Goal: Task Accomplishment & Management: Complete application form

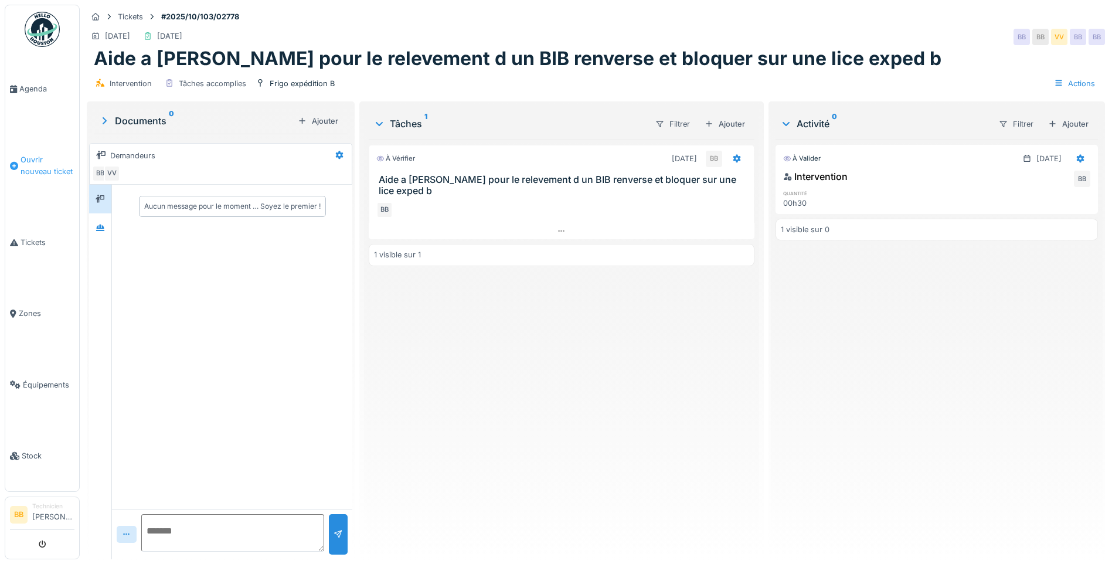
click at [42, 159] on span "Ouvrir nouveau ticket" at bounding box center [48, 165] width 54 height 22
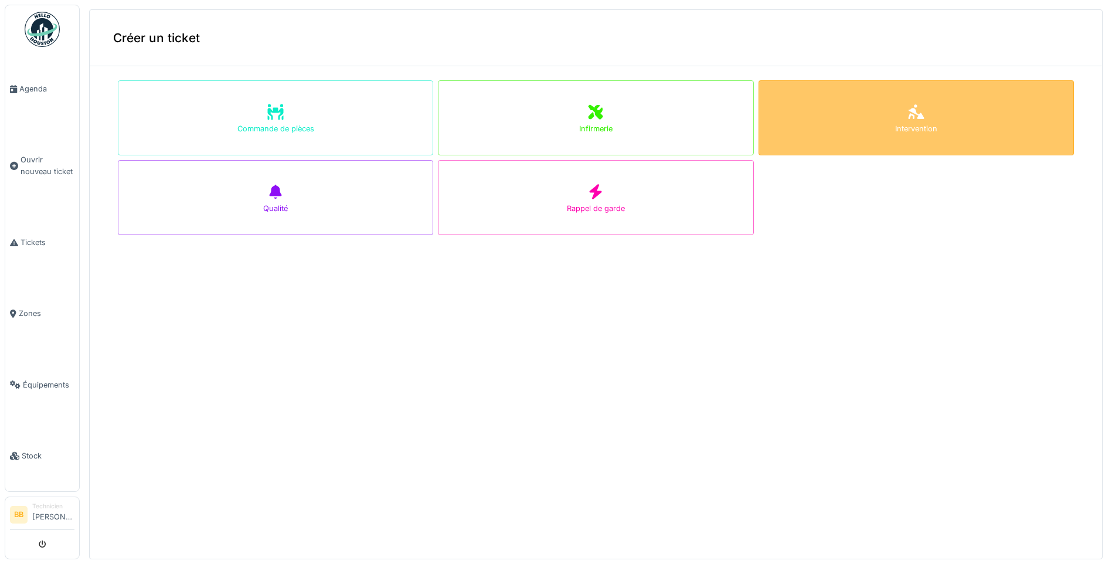
click at [907, 121] on div at bounding box center [916, 112] width 18 height 21
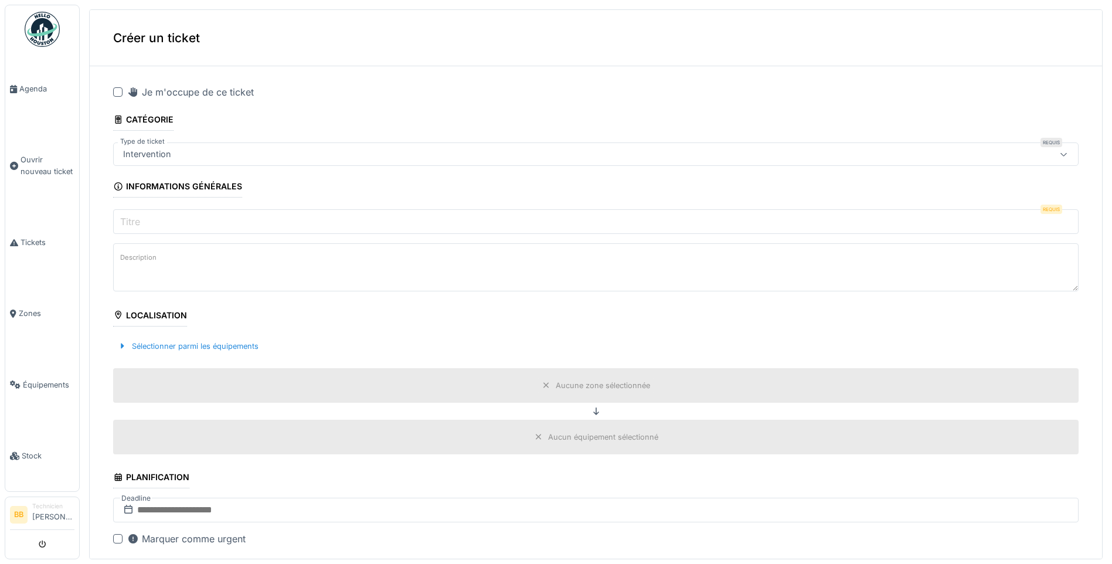
click at [119, 90] on div at bounding box center [117, 91] width 9 height 9
click at [137, 222] on label "Titre" at bounding box center [130, 222] width 25 height 14
click at [137, 222] on input "Titre" at bounding box center [596, 221] width 966 height 25
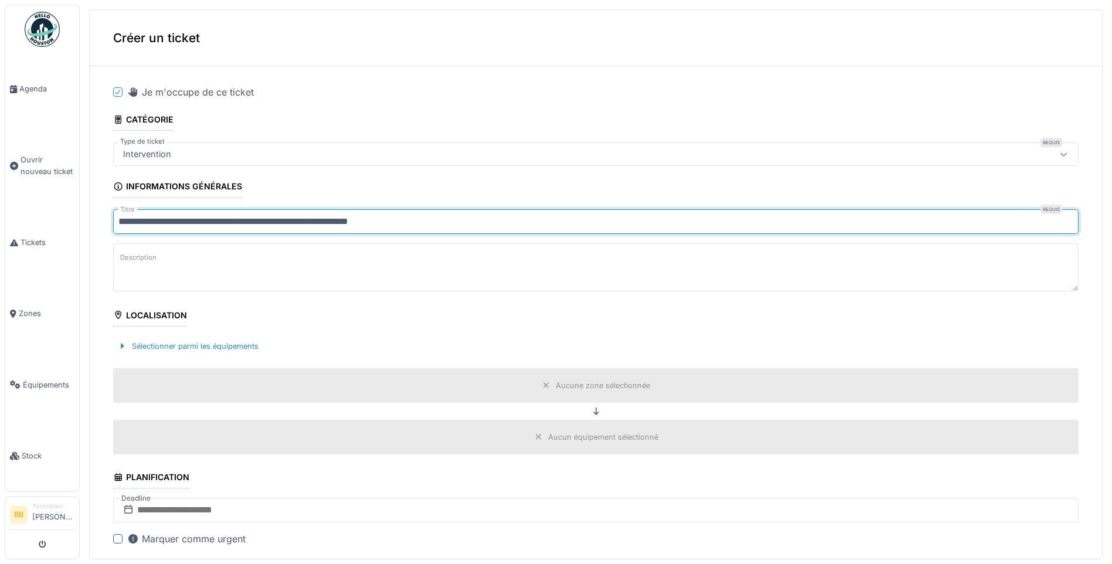
type input "**********"
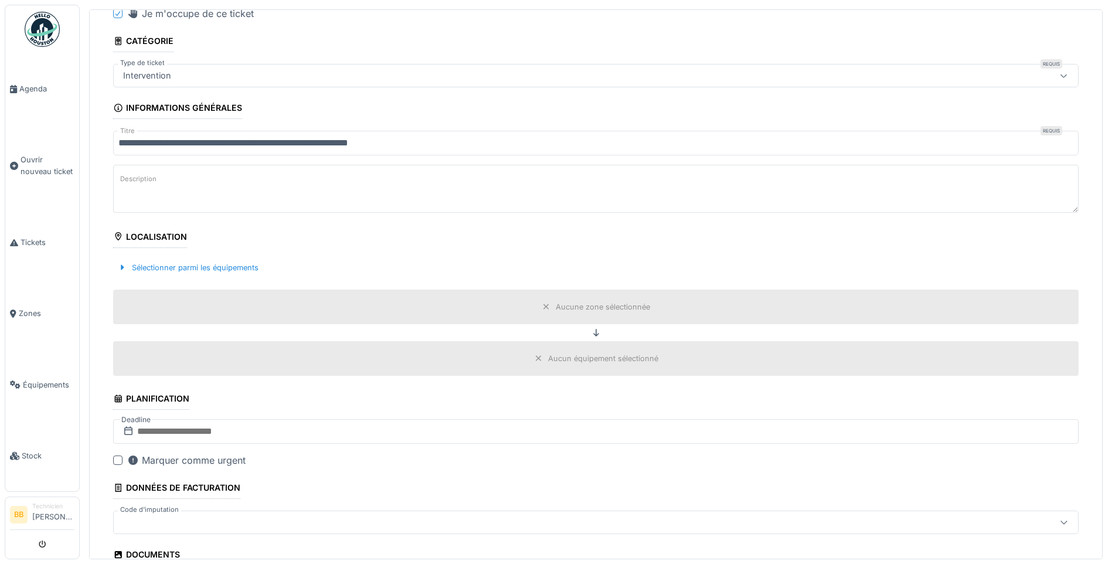
scroll to position [117, 0]
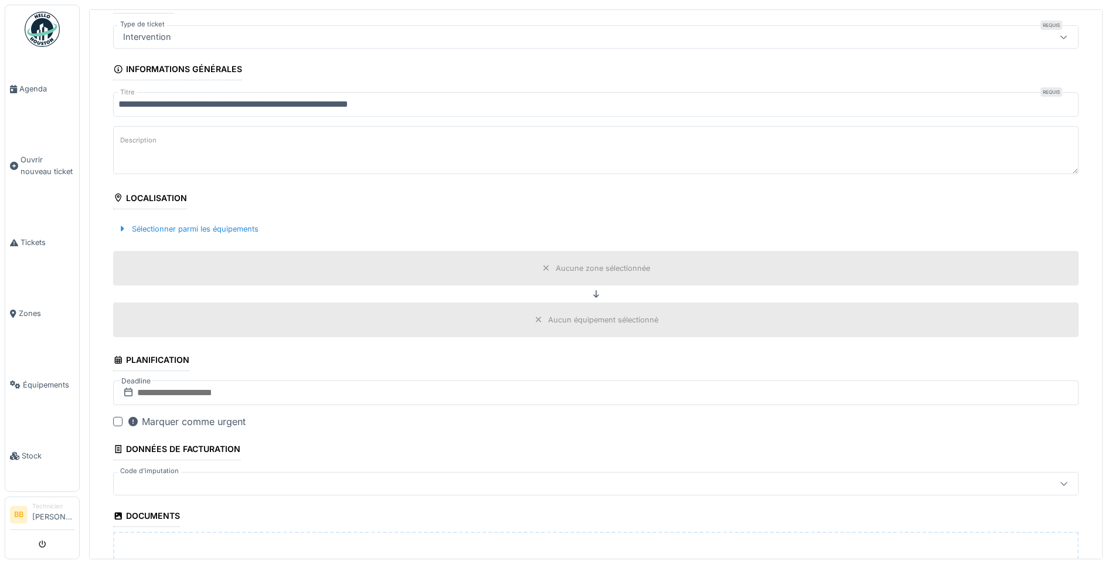
click at [543, 267] on icon at bounding box center [546, 268] width 6 height 6
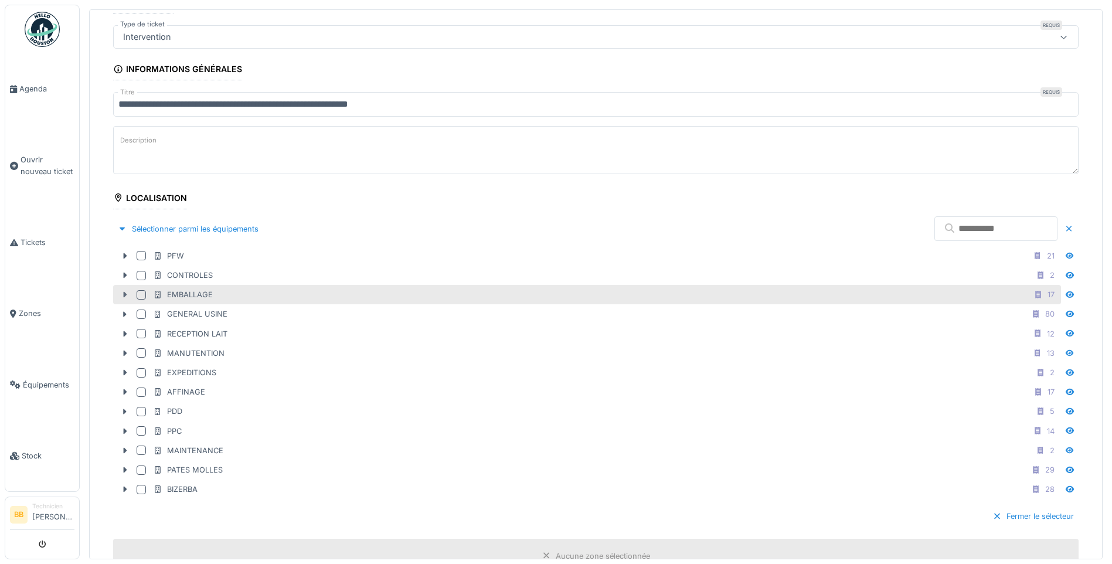
click at [123, 294] on icon at bounding box center [124, 295] width 9 height 8
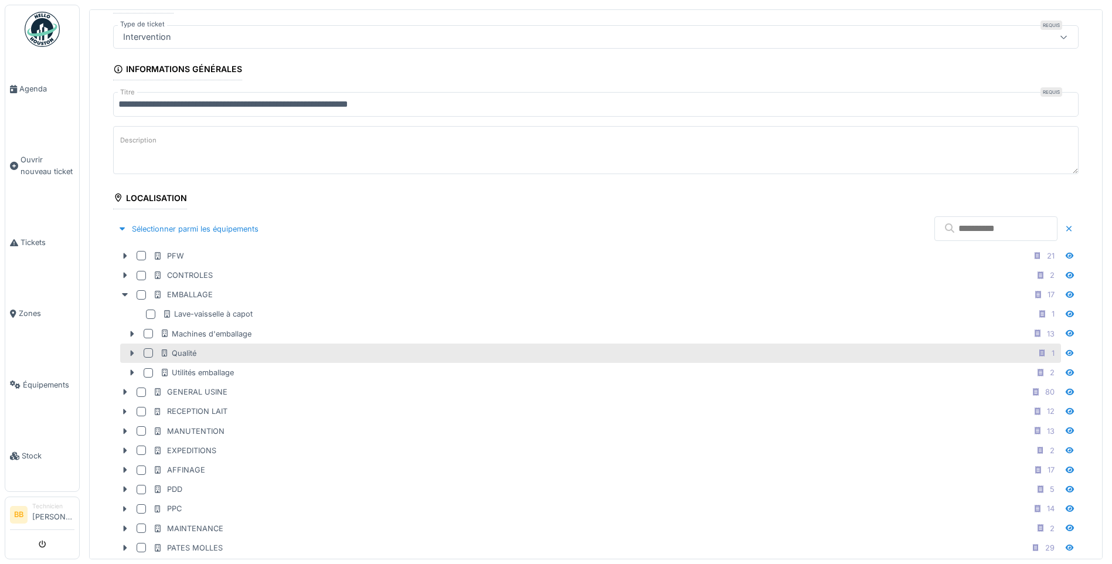
click at [130, 354] on icon at bounding box center [131, 353] width 9 height 8
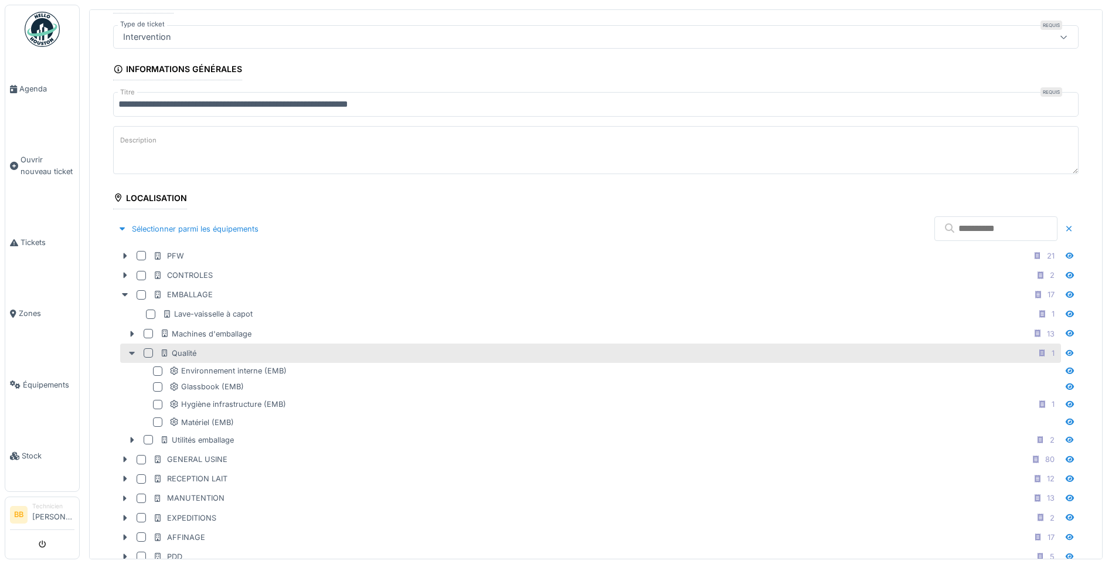
click at [130, 354] on icon at bounding box center [131, 353] width 9 height 8
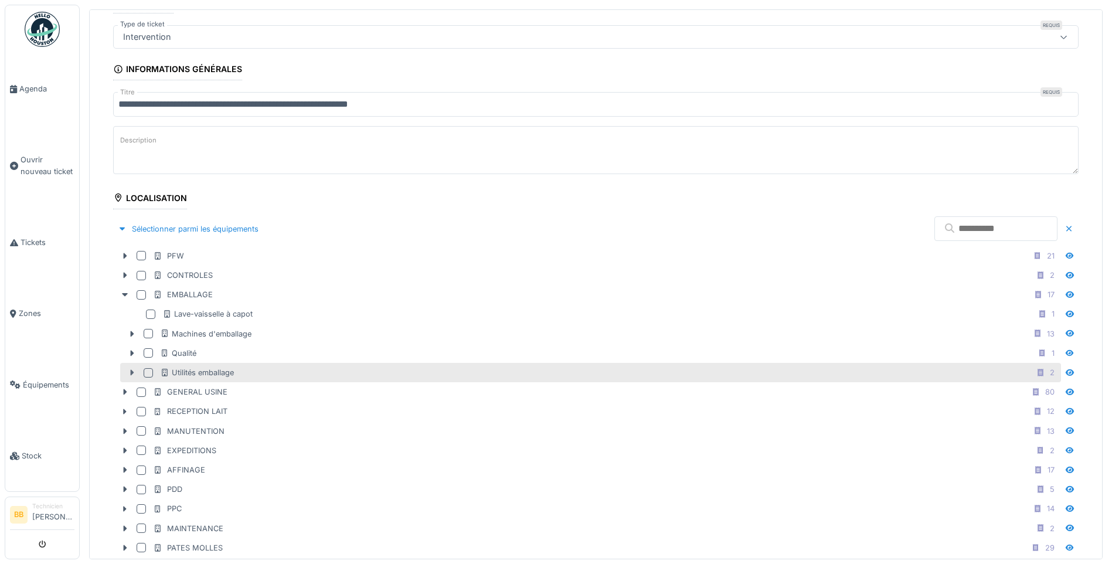
click at [131, 373] on icon at bounding box center [133, 373] width 4 height 6
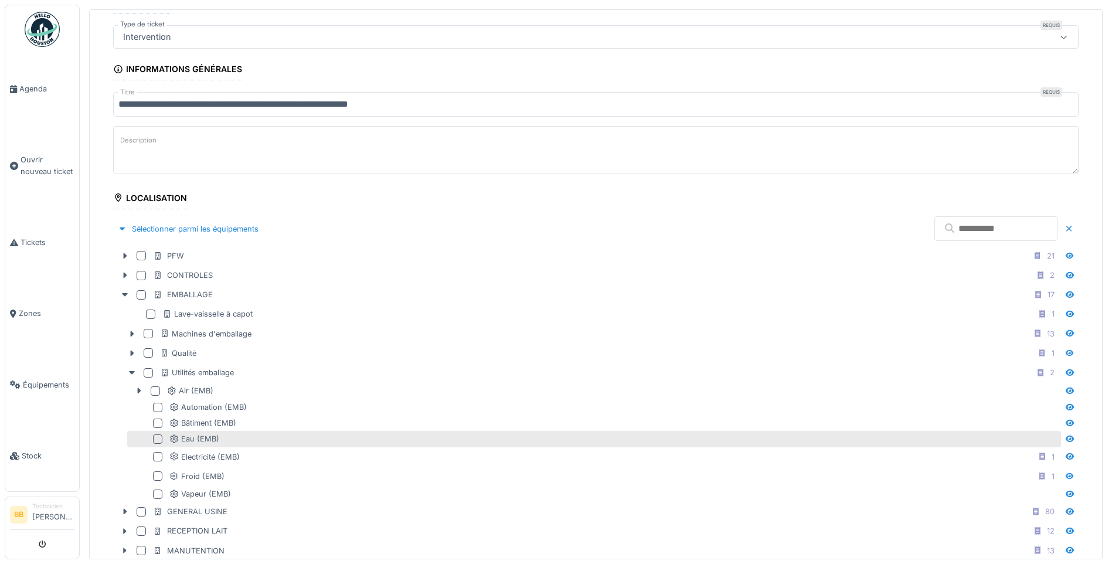
click at [160, 439] on div at bounding box center [157, 438] width 9 height 9
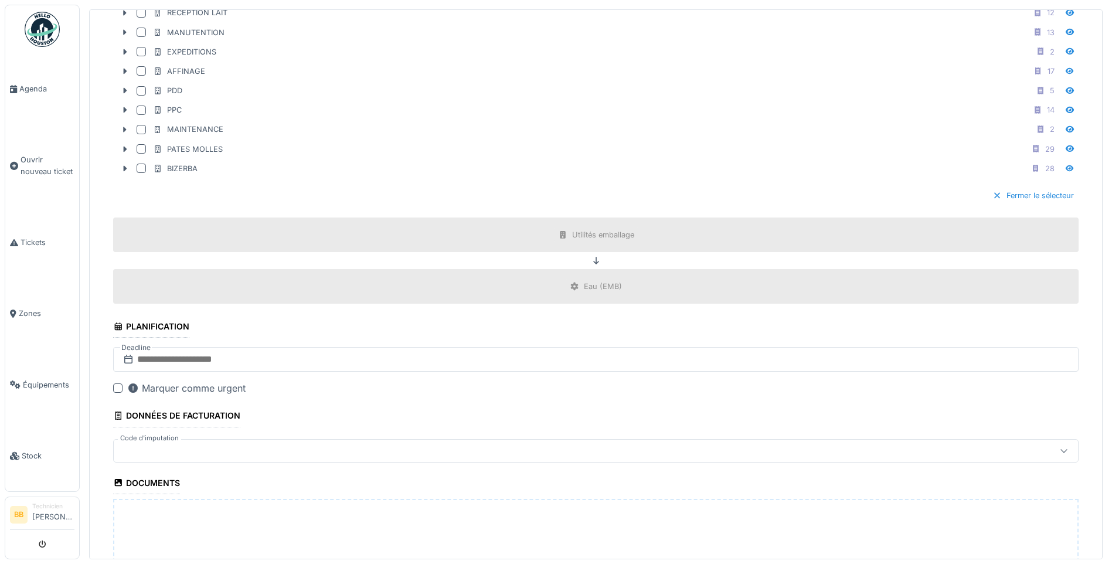
scroll to position [828, 0]
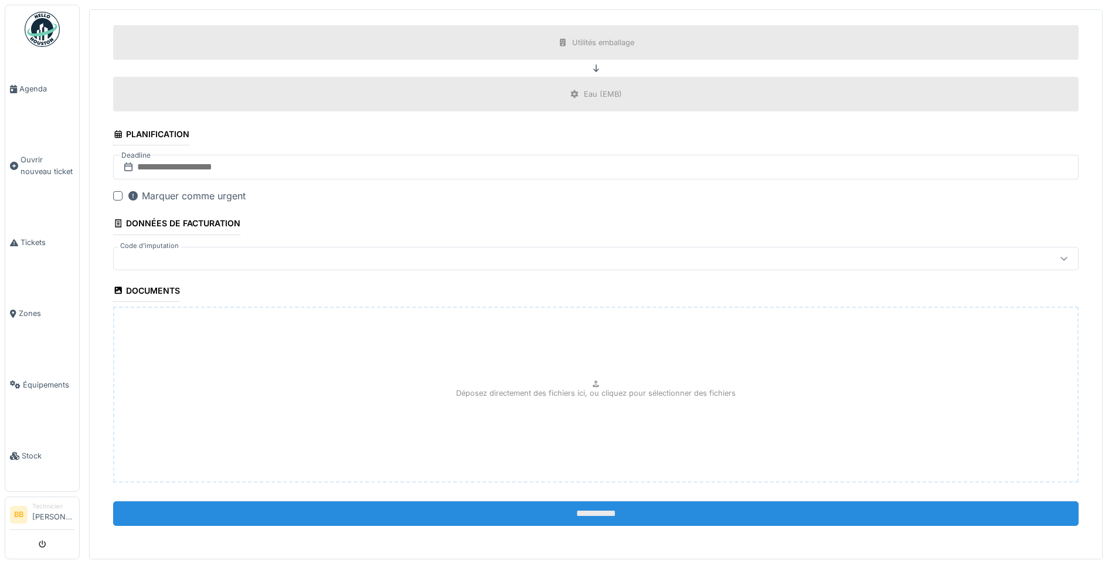
click at [592, 505] on input "**********" at bounding box center [596, 513] width 966 height 25
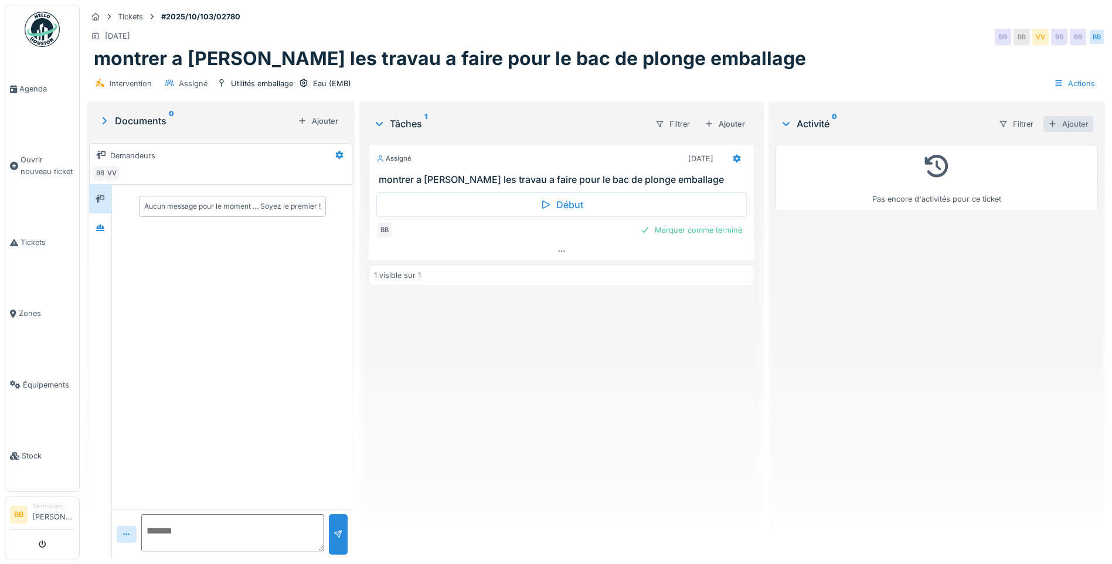
click at [1059, 123] on div "Ajouter" at bounding box center [1069, 124] width 50 height 16
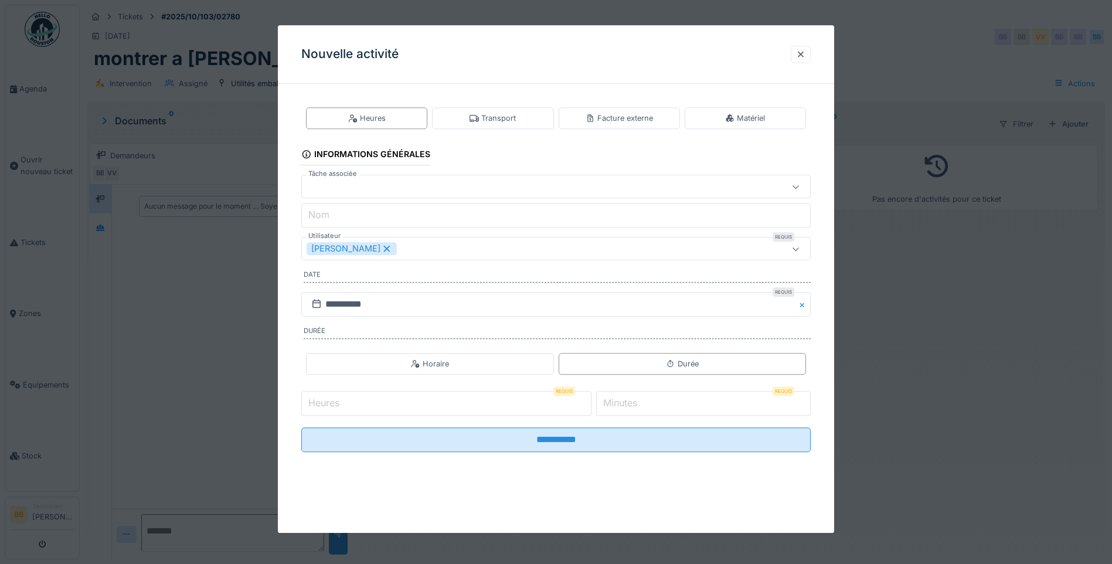
click at [362, 399] on input "Heures" at bounding box center [446, 403] width 290 height 25
type input "*"
click at [635, 398] on label "Minutes" at bounding box center [620, 403] width 39 height 14
click at [635, 398] on input "*" at bounding box center [703, 403] width 215 height 25
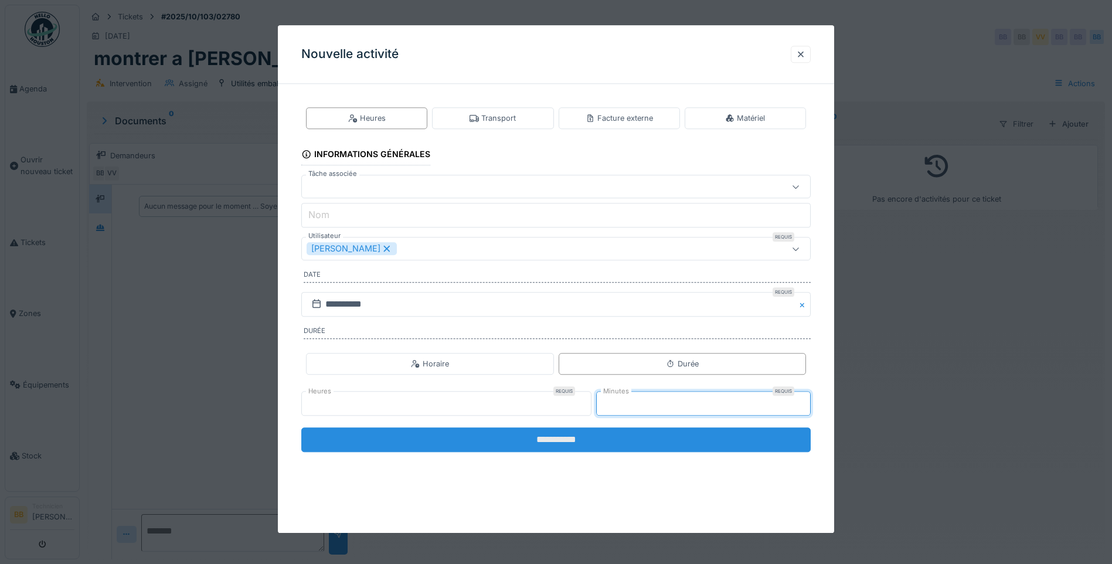
type input "**"
click at [523, 451] on input "**********" at bounding box center [555, 439] width 509 height 25
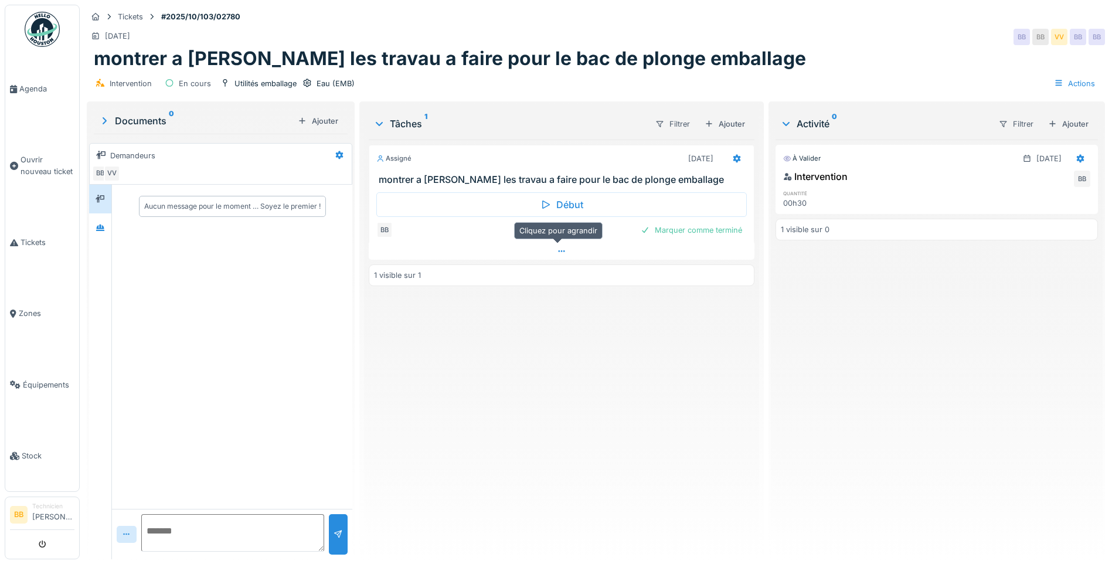
click at [661, 243] on div at bounding box center [562, 251] width 386 height 17
click at [669, 225] on div "lun. 13/10 lun. 13/10 01:00" at bounding box center [559, 232] width 333 height 17
click at [658, 354] on div "Assigné 13/10/2025 montrer a Nuno les travau a faire pour le bac de plonge emba…" at bounding box center [562, 345] width 386 height 410
click at [658, 246] on div "Marquer comme terminé" at bounding box center [691, 254] width 111 height 16
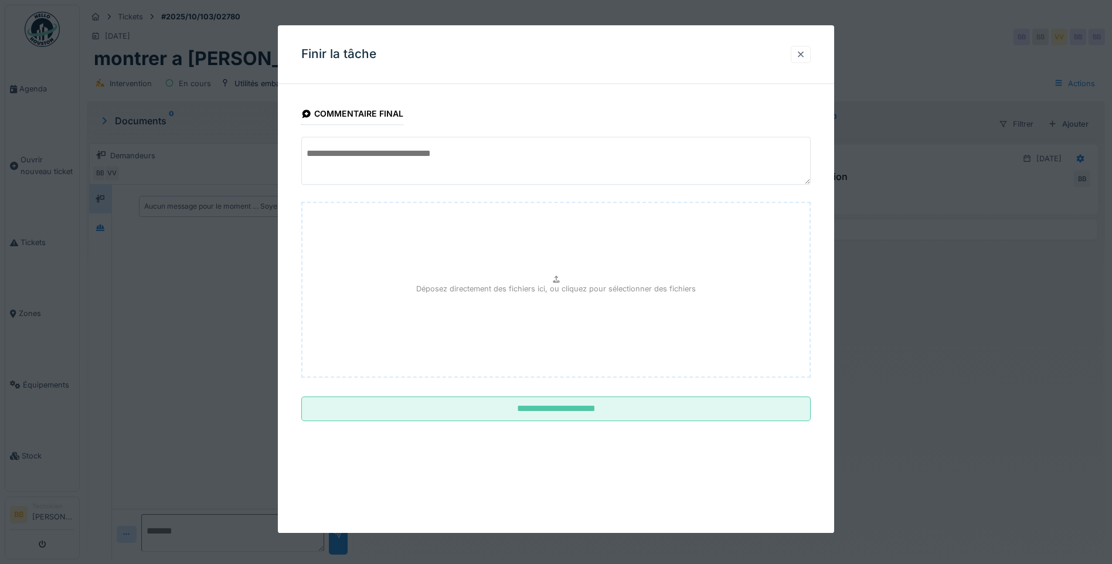
click at [805, 57] on div at bounding box center [800, 54] width 9 height 11
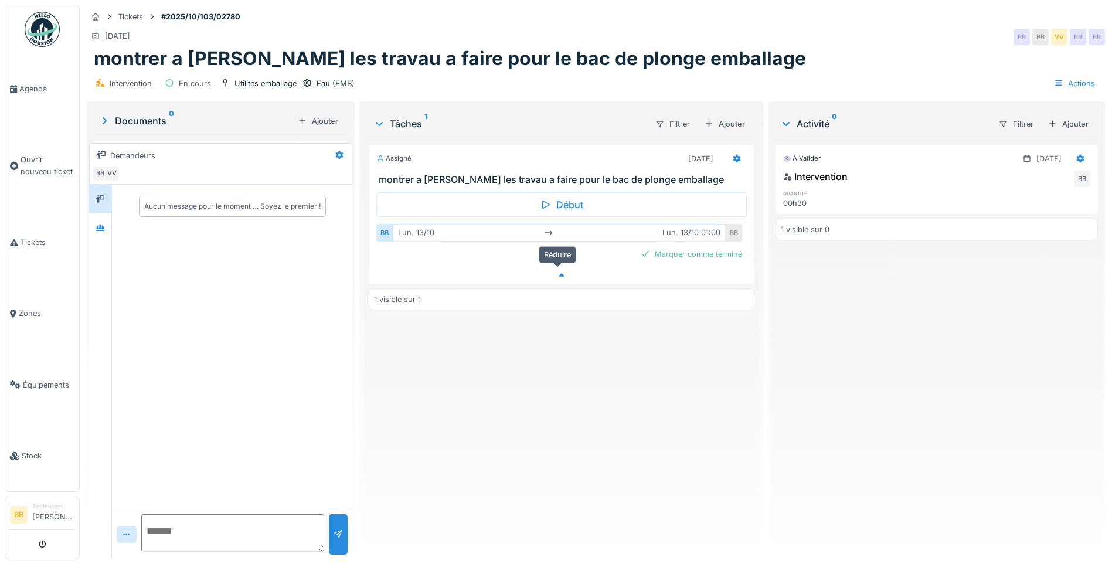
click at [558, 271] on icon at bounding box center [561, 275] width 9 height 8
click at [686, 222] on div "Marquer comme terminé" at bounding box center [691, 230] width 111 height 16
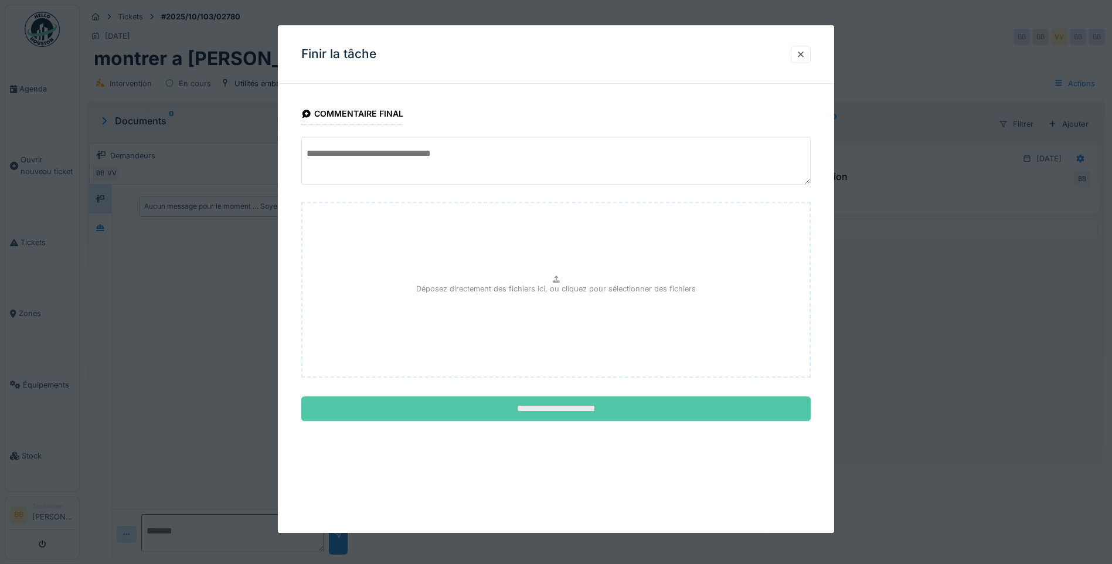
click at [576, 411] on input "**********" at bounding box center [555, 409] width 509 height 25
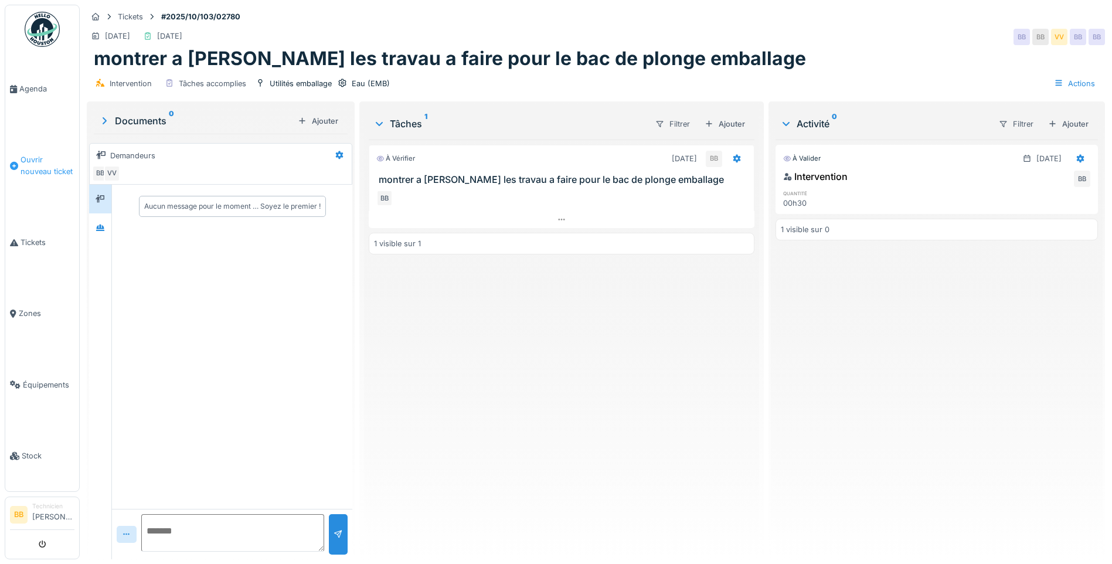
click at [34, 161] on span "Ouvrir nouveau ticket" at bounding box center [48, 165] width 54 height 22
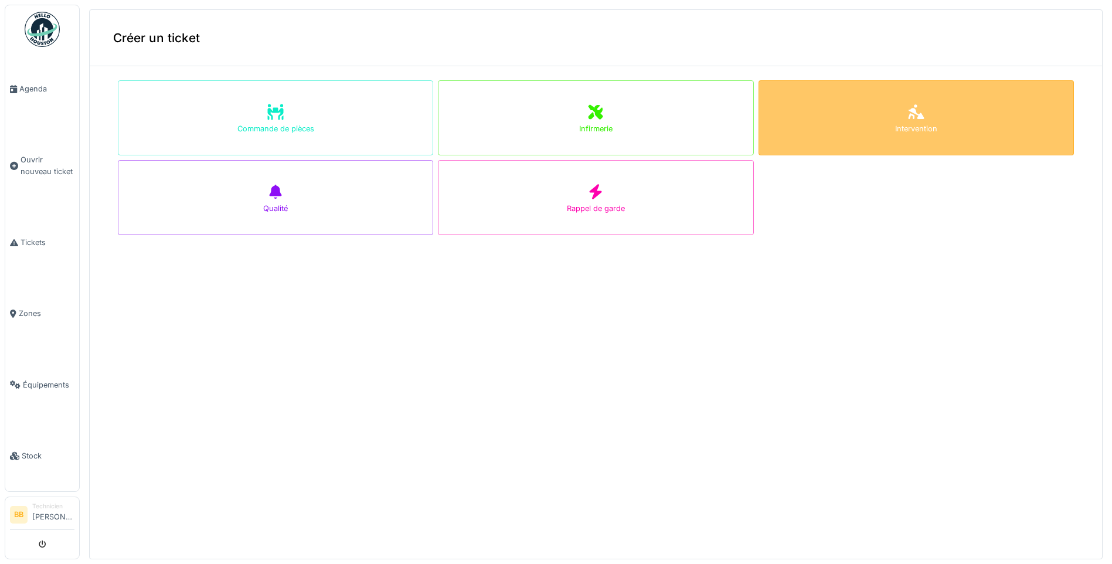
click at [878, 116] on div "Intervention" at bounding box center [916, 117] width 315 height 75
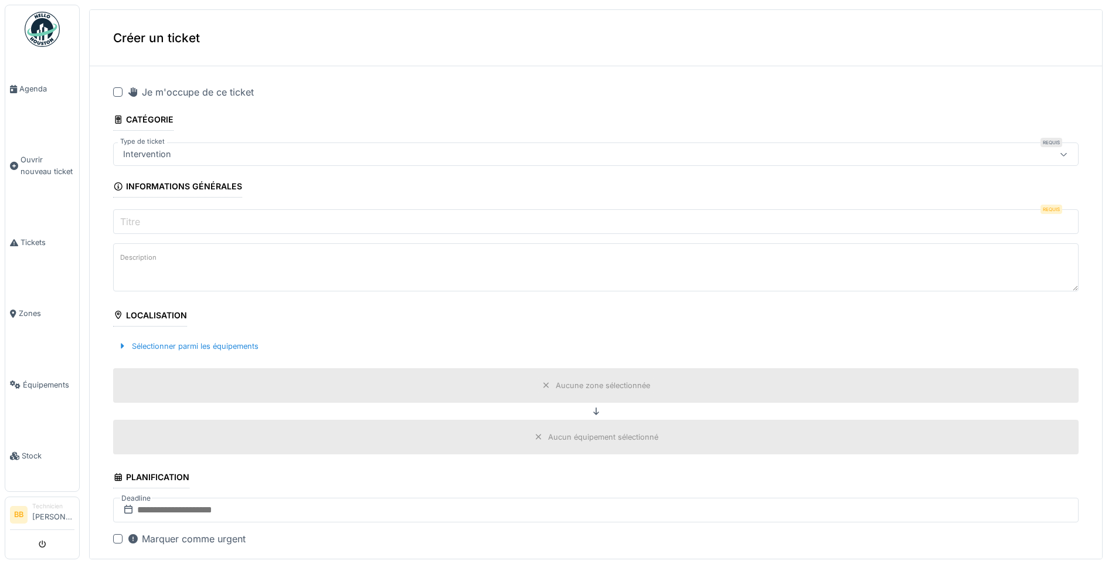
click at [120, 91] on div at bounding box center [117, 91] width 9 height 9
click at [159, 229] on input "Titre" at bounding box center [596, 221] width 966 height 25
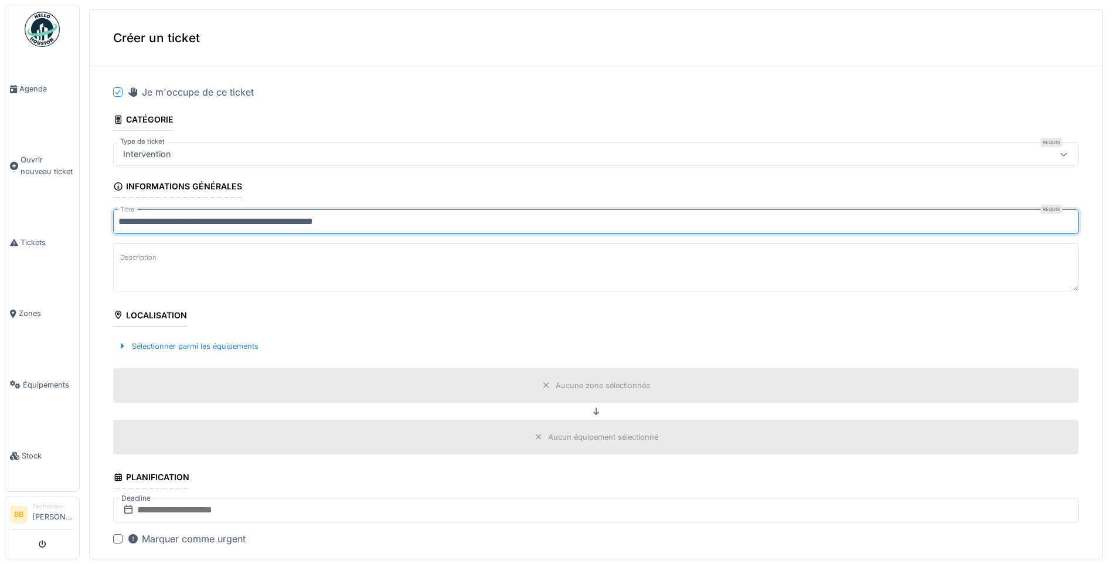
drag, startPoint x: 368, startPoint y: 220, endPoint x: 396, endPoint y: 179, distance: 49.8
click at [396, 179] on fieldset "**********" at bounding box center [596, 477] width 966 height 802
click at [353, 220] on input "**********" at bounding box center [596, 221] width 966 height 25
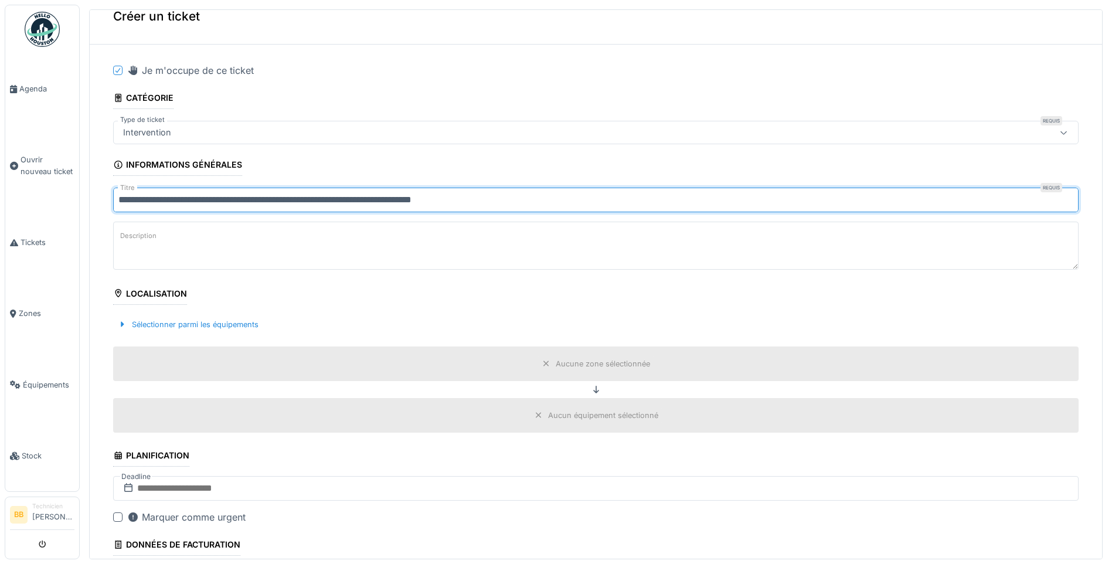
scroll to position [59, 0]
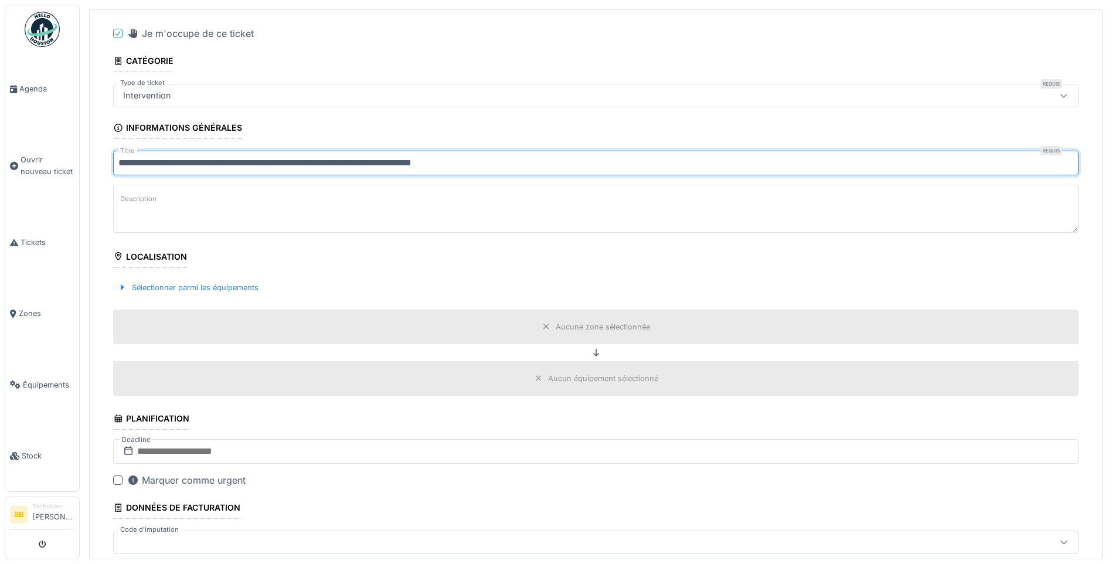
type input "**********"
click at [538, 327] on div "Aucune zone sélectionnée" at bounding box center [596, 327] width 117 height 15
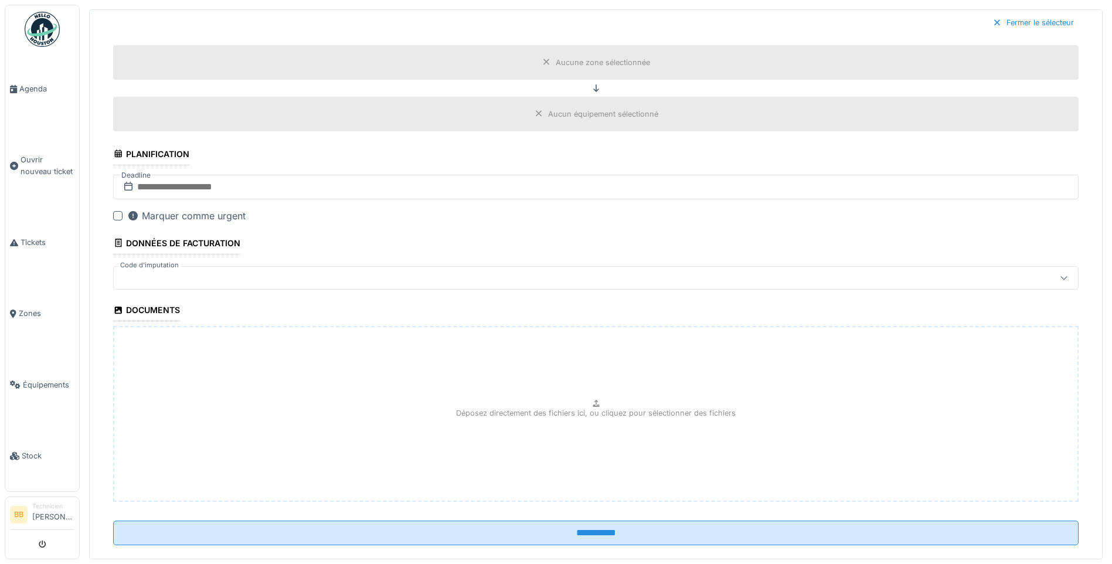
scroll to position [630, 0]
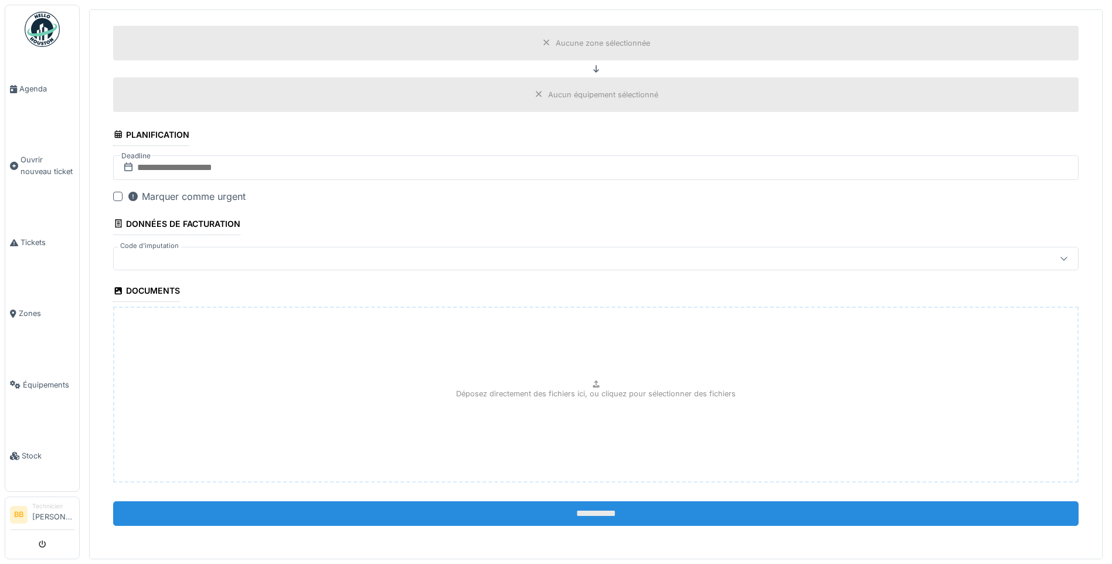
drag, startPoint x: 624, startPoint y: 519, endPoint x: 441, endPoint y: 512, distance: 183.1
click at [623, 519] on input "**********" at bounding box center [596, 513] width 966 height 25
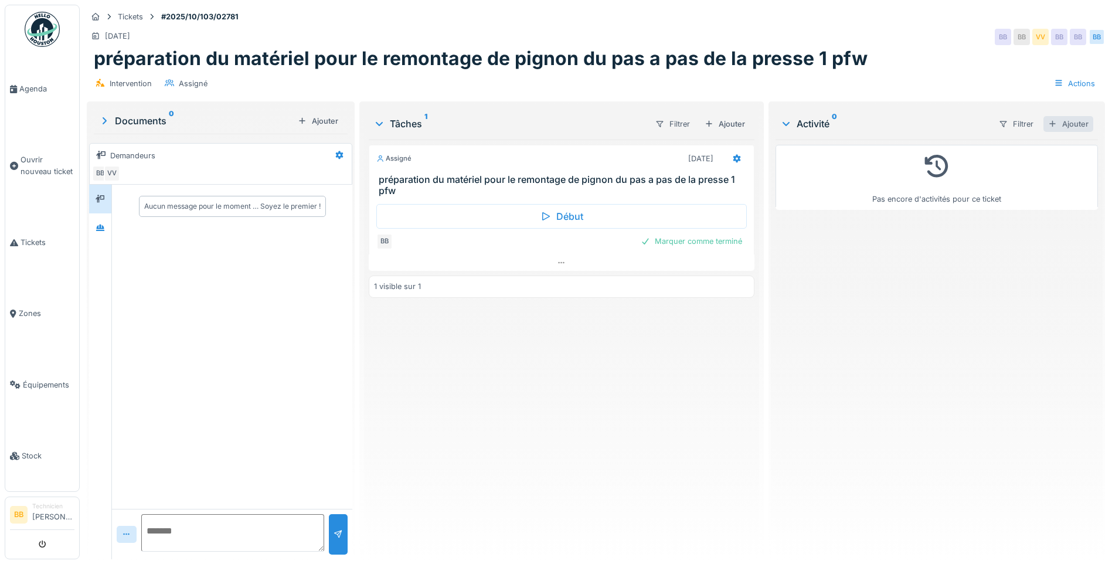
click at [1061, 118] on div "Ajouter" at bounding box center [1069, 124] width 50 height 16
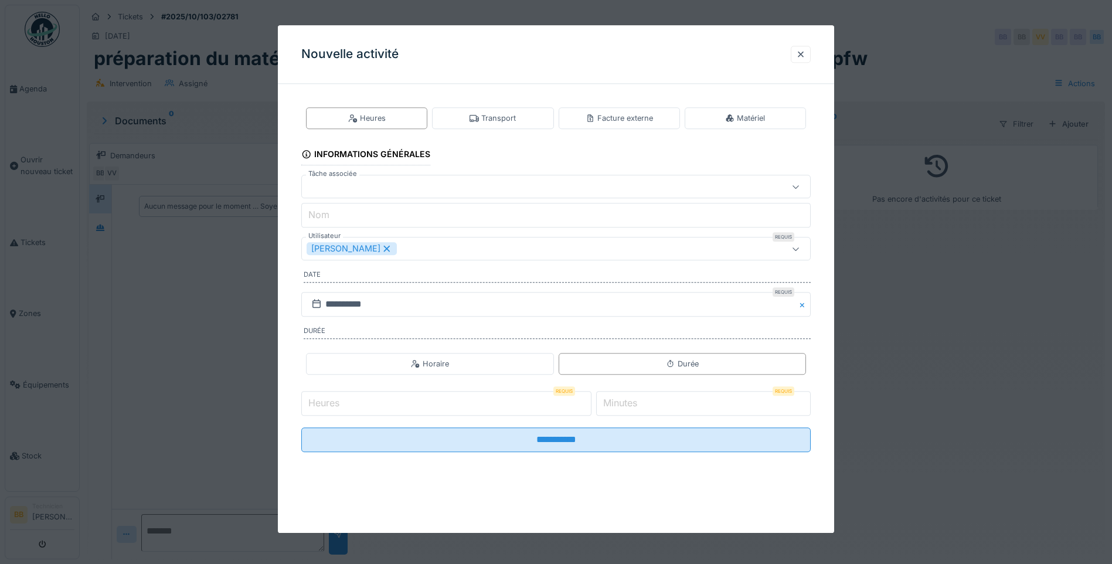
click at [345, 400] on input "Heures" at bounding box center [446, 403] width 290 height 25
type input "*"
click at [624, 401] on label "Minutes" at bounding box center [620, 403] width 39 height 14
click at [624, 401] on input "*" at bounding box center [703, 403] width 215 height 25
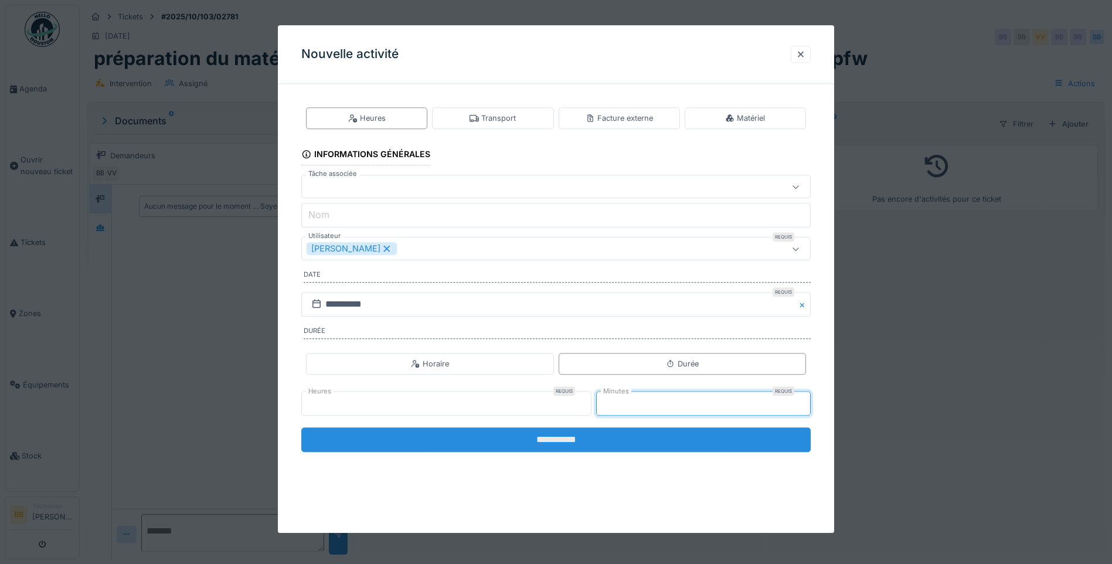
type input "**"
click at [582, 446] on input "**********" at bounding box center [555, 439] width 509 height 25
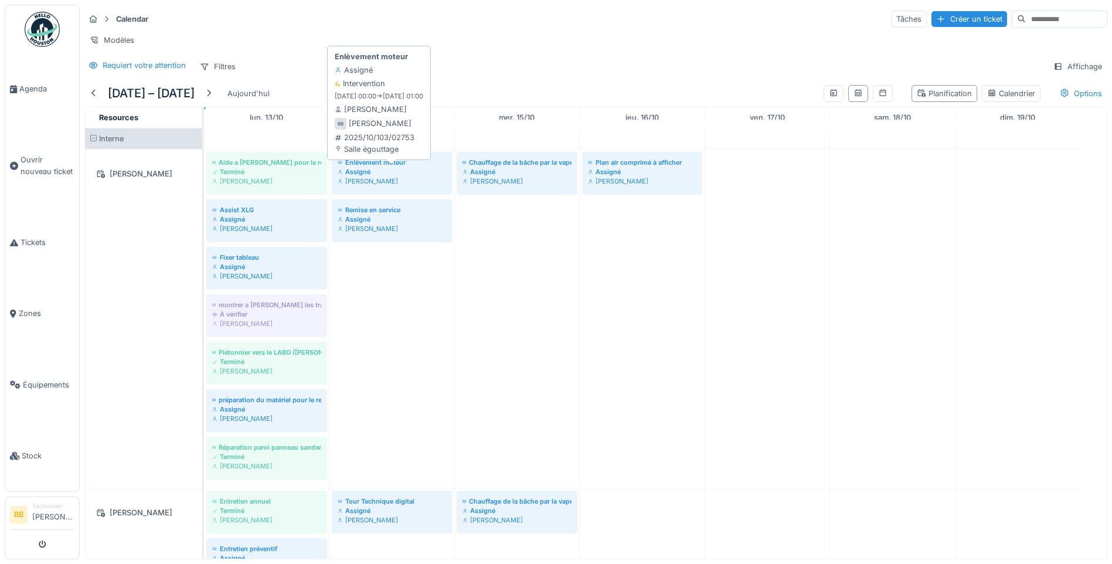
click at [369, 167] on div "Enlèvement moteur" at bounding box center [392, 162] width 108 height 9
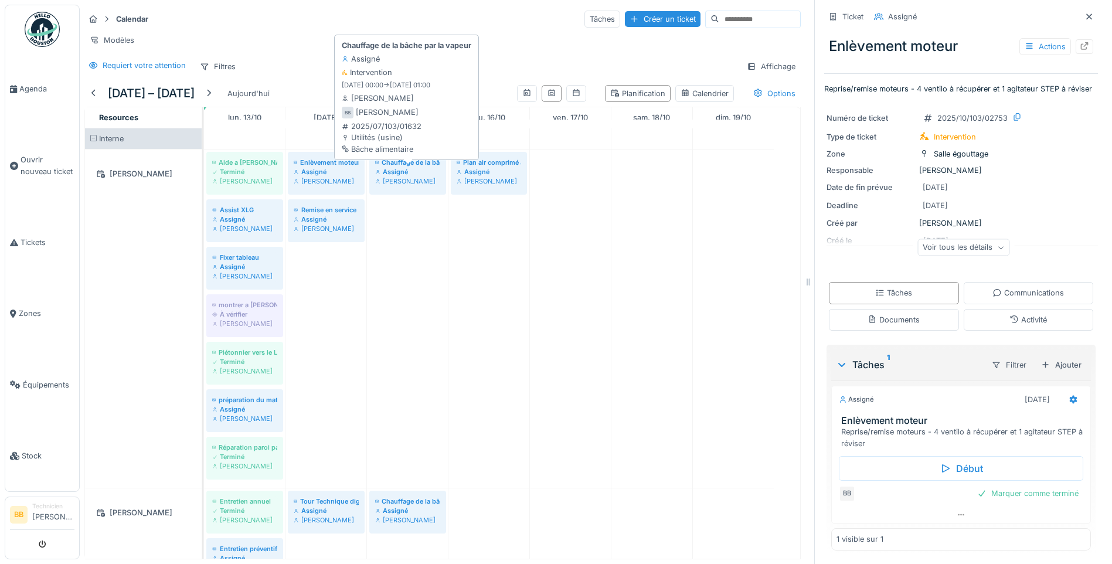
click at [403, 167] on div "Assigné" at bounding box center [407, 171] width 65 height 9
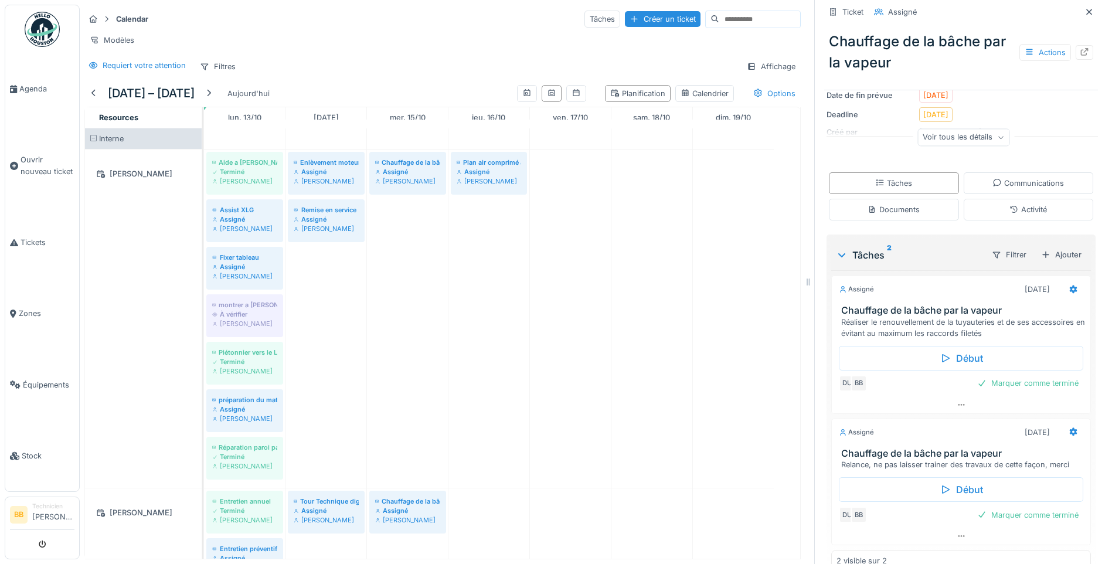
scroll to position [166, 0]
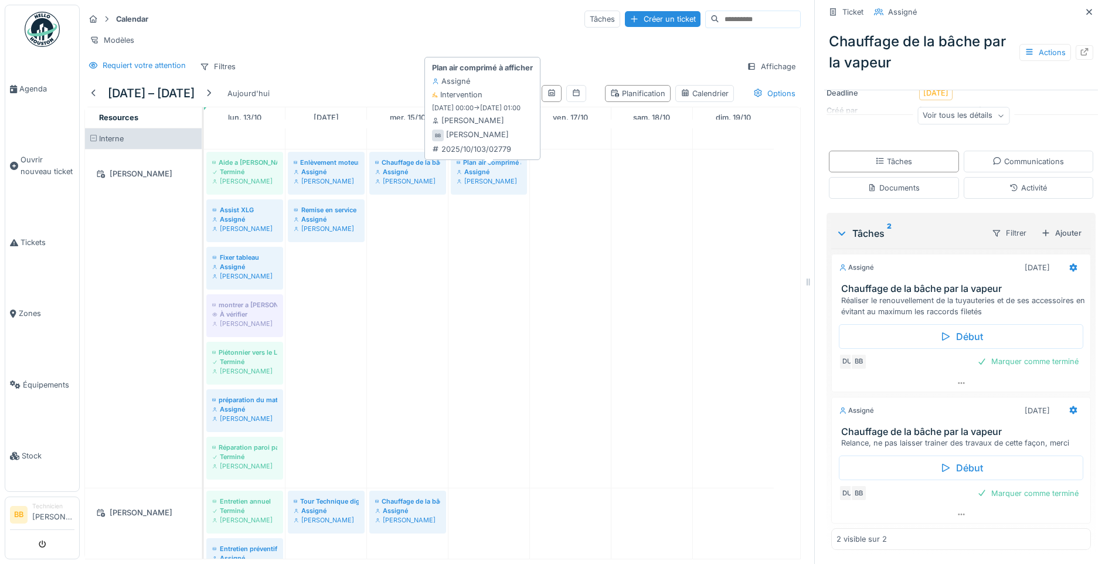
click at [494, 171] on div "Assigné" at bounding box center [489, 171] width 64 height 9
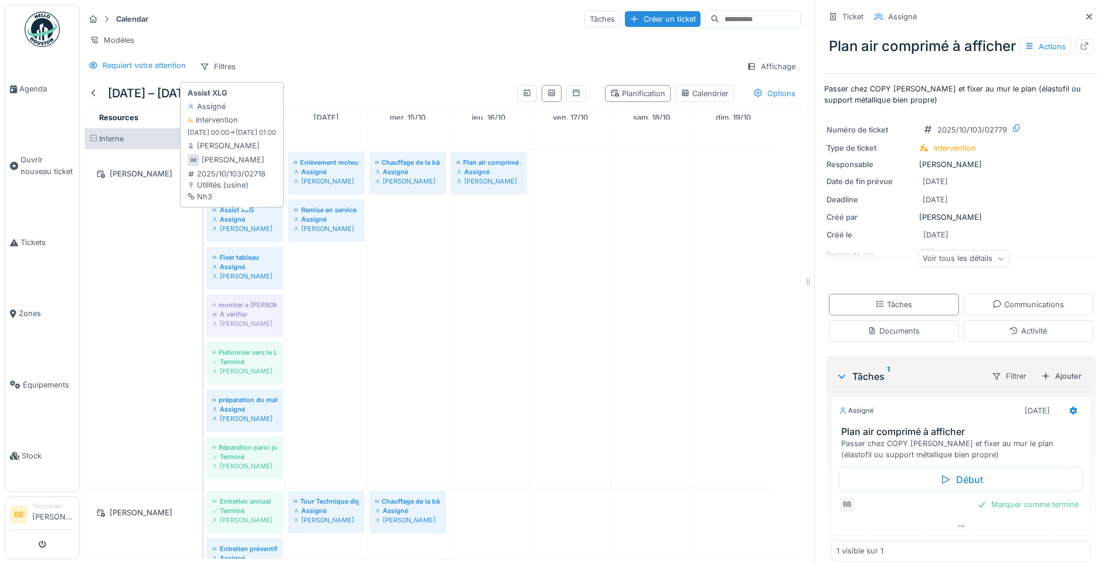
click at [236, 205] on div "Assist XLG" at bounding box center [244, 209] width 65 height 9
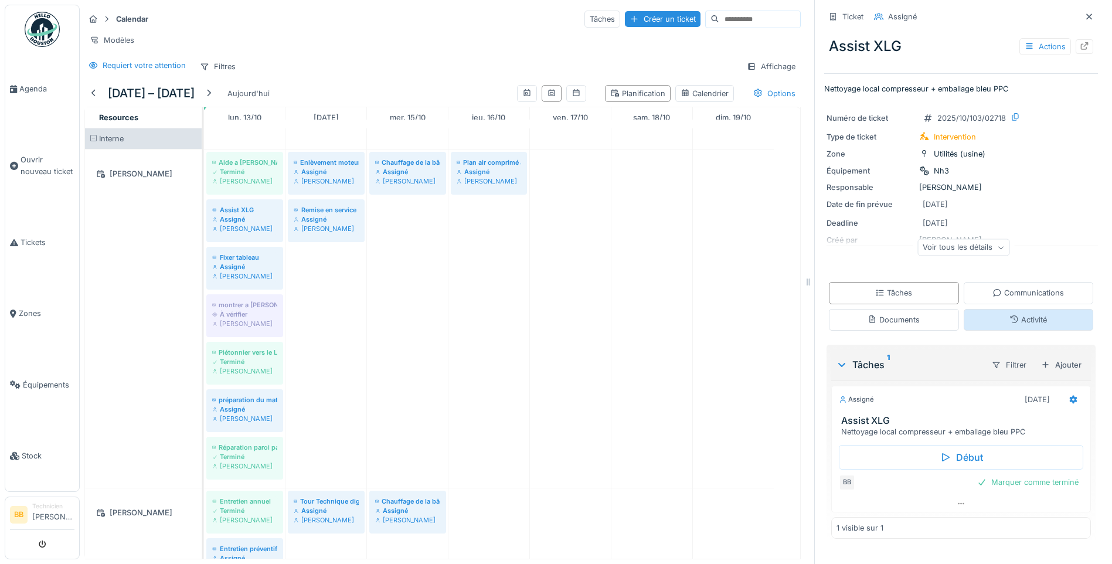
click at [1021, 314] on div "Activité" at bounding box center [1029, 319] width 38 height 11
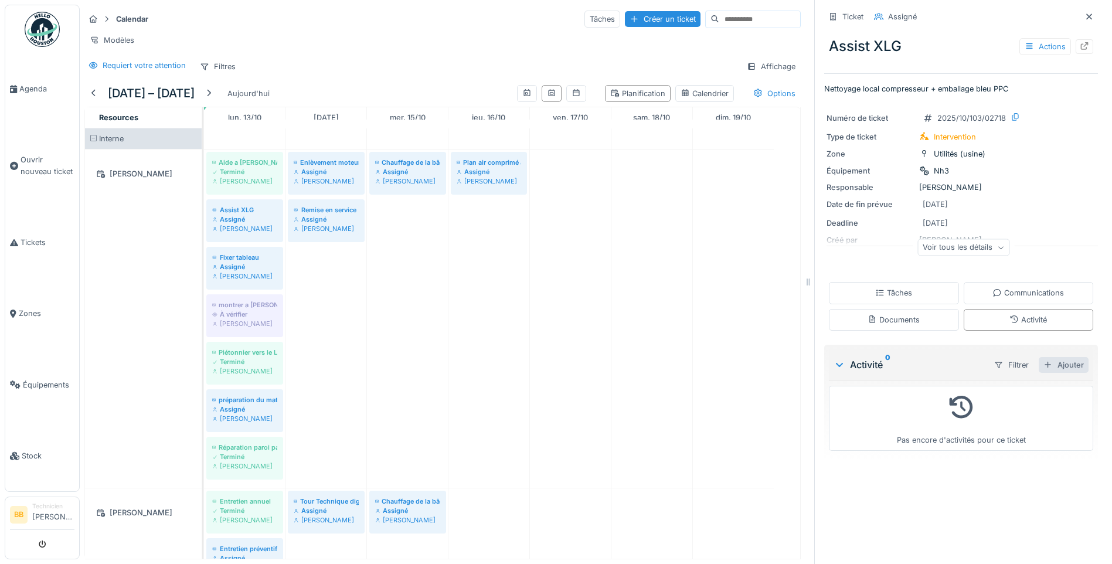
click at [1055, 358] on div "Ajouter" at bounding box center [1064, 365] width 50 height 16
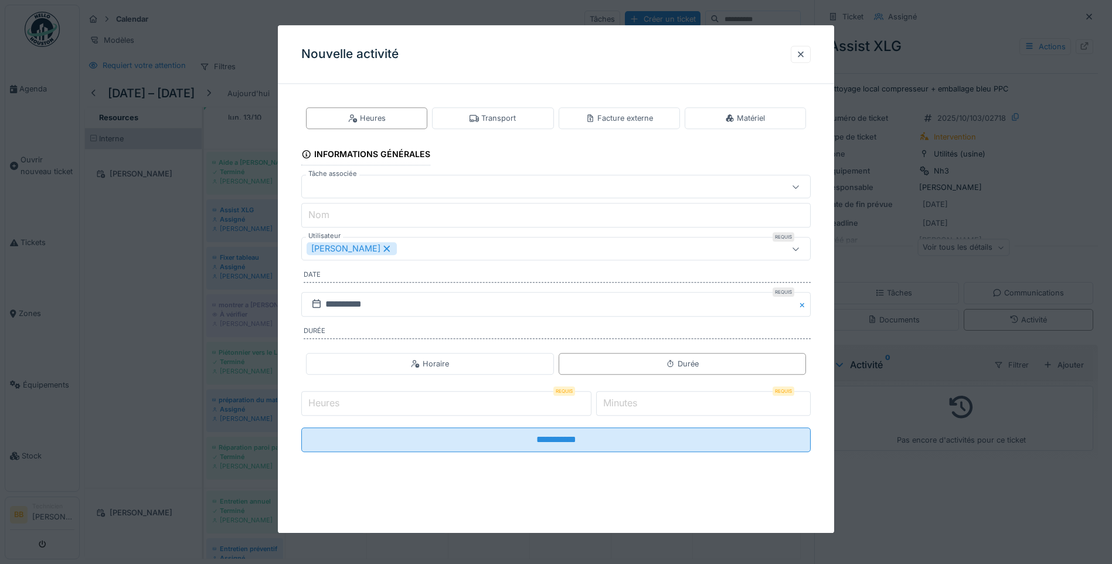
click at [385, 405] on input "Heures" at bounding box center [446, 403] width 290 height 25
type input "*"
click at [640, 399] on label "Minutes" at bounding box center [620, 403] width 39 height 14
click at [644, 399] on input "*" at bounding box center [703, 403] width 215 height 25
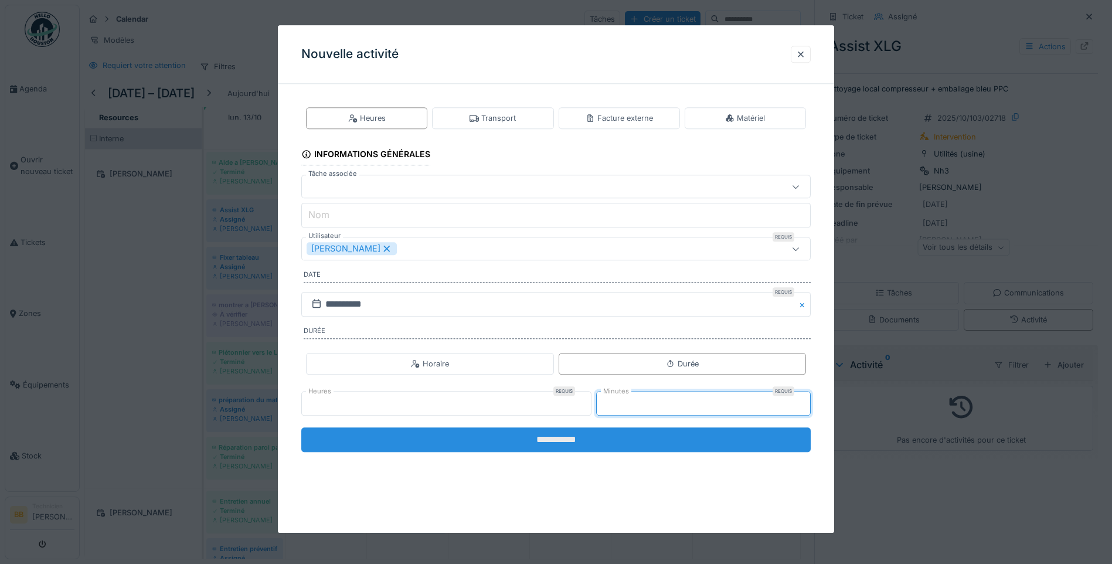
type input "**"
click at [557, 437] on input "**********" at bounding box center [555, 439] width 509 height 25
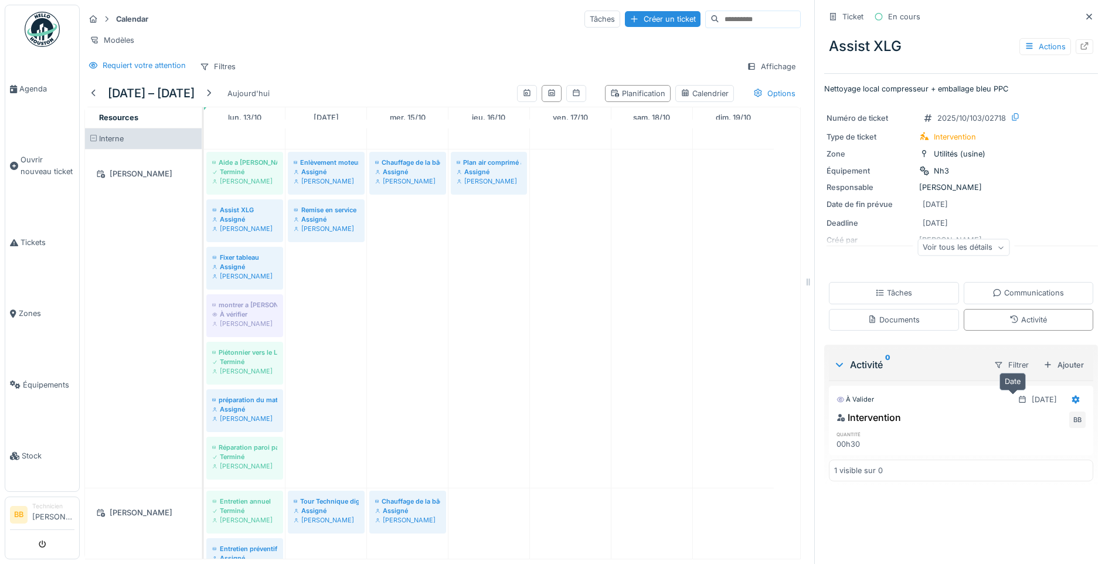
scroll to position [9, 0]
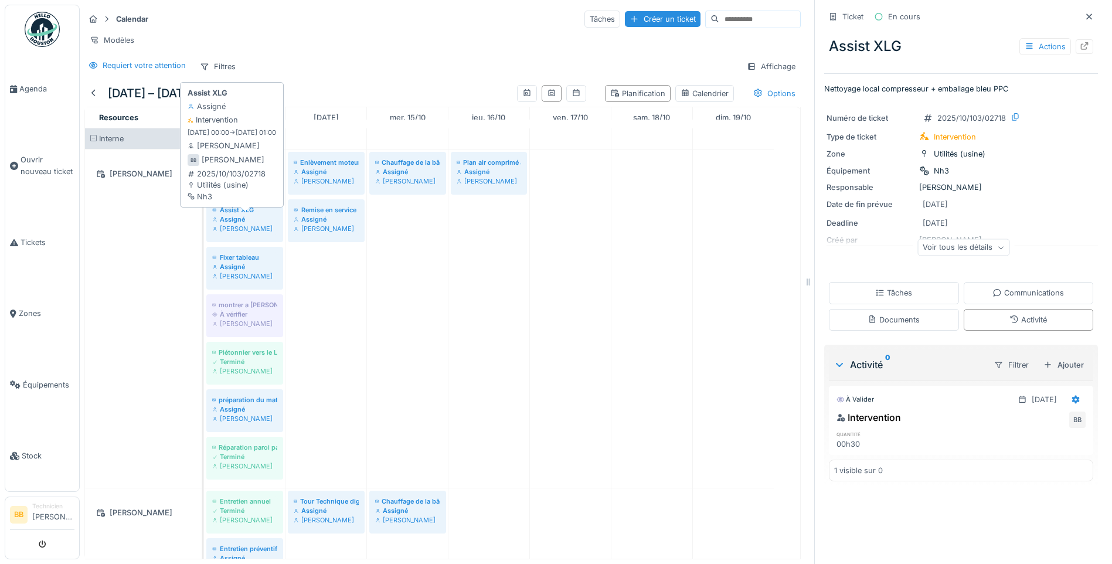
click at [237, 212] on div "Assist XLG" at bounding box center [244, 209] width 65 height 9
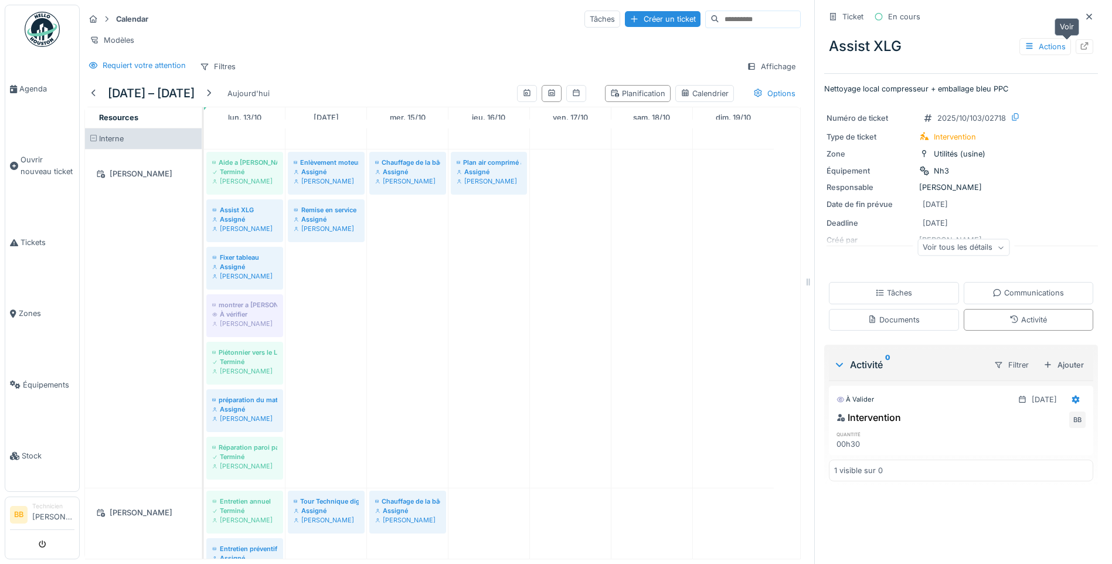
click at [1080, 42] on icon at bounding box center [1084, 46] width 9 height 8
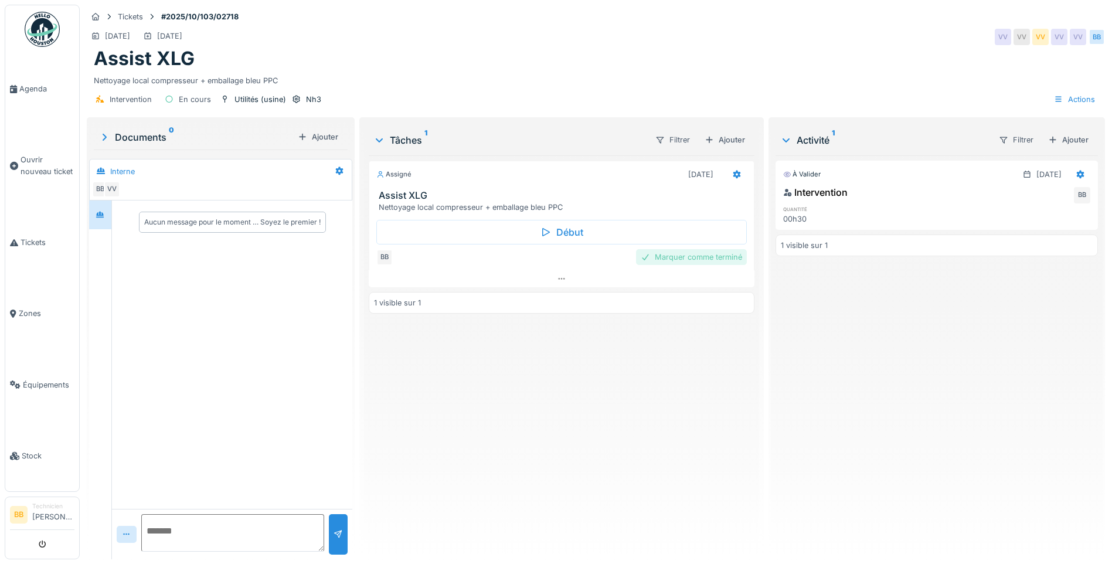
click at [696, 259] on div "Marquer comme terminé" at bounding box center [691, 257] width 111 height 16
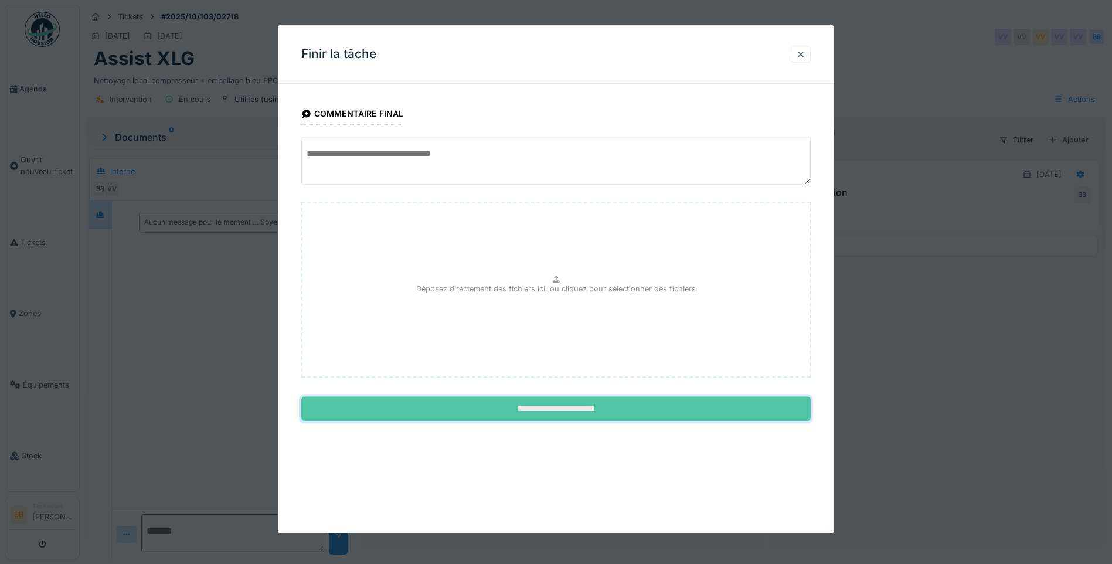
click at [560, 408] on input "**********" at bounding box center [555, 409] width 509 height 25
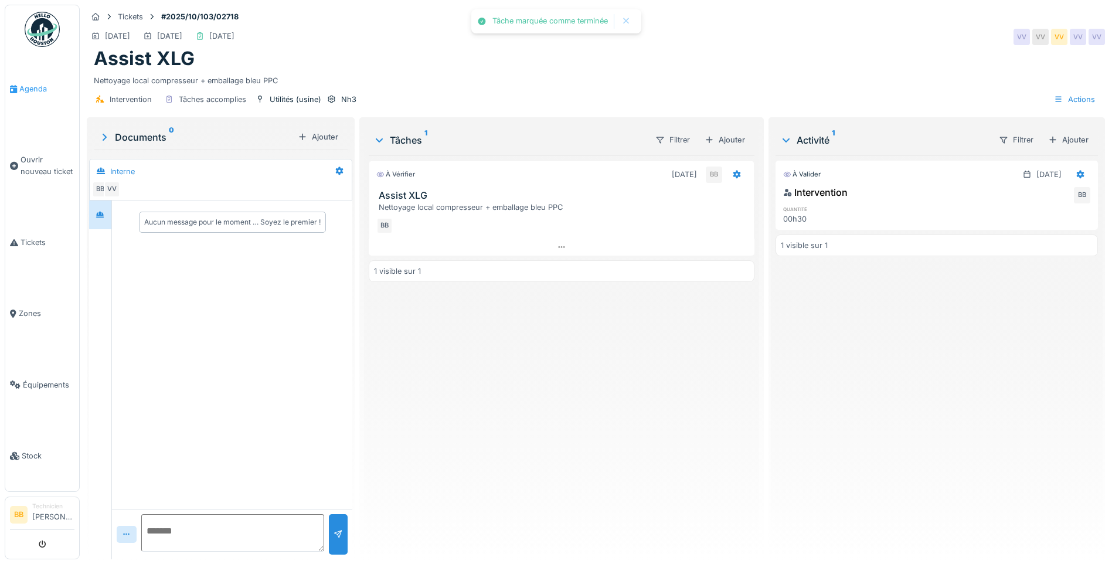
click at [33, 87] on span "Agenda" at bounding box center [46, 88] width 55 height 11
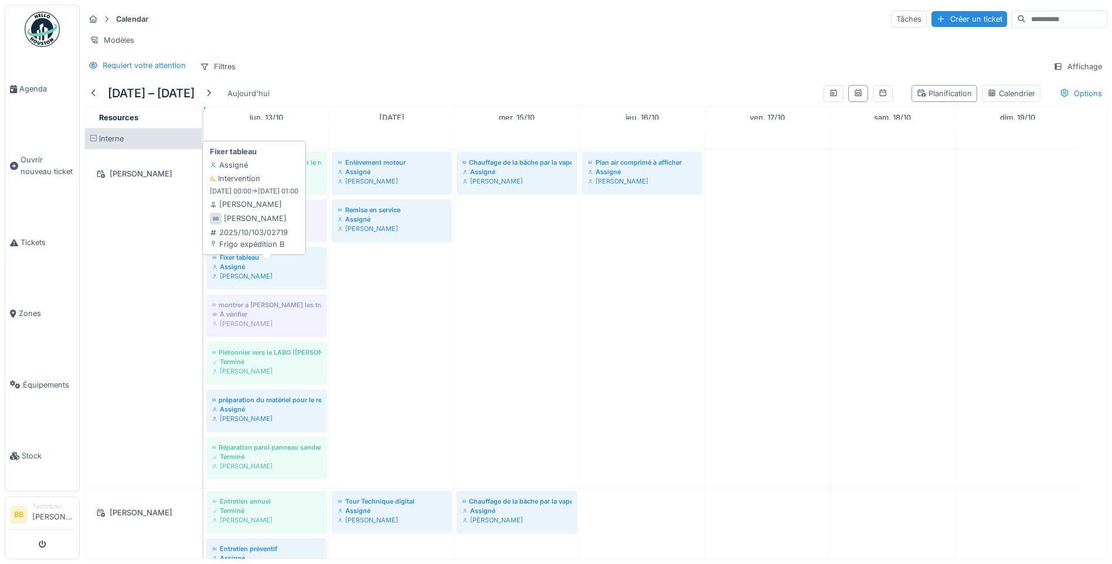
click at [250, 262] on div "Fixer tableau" at bounding box center [266, 257] width 109 height 9
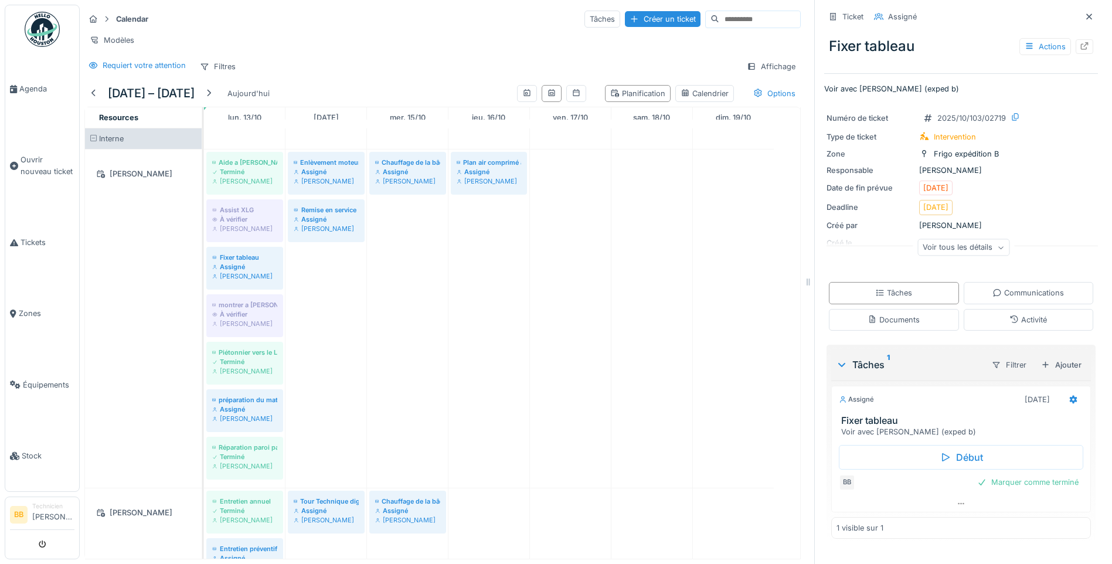
scroll to position [9, 0]
click at [1017, 287] on div "Communications" at bounding box center [1029, 292] width 72 height 11
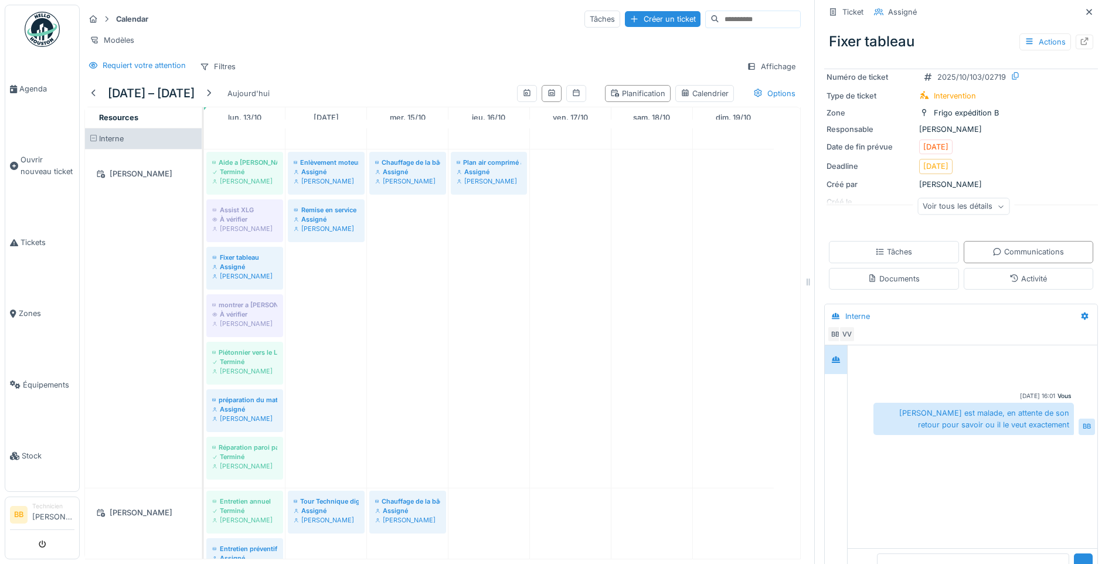
scroll to position [82, 0]
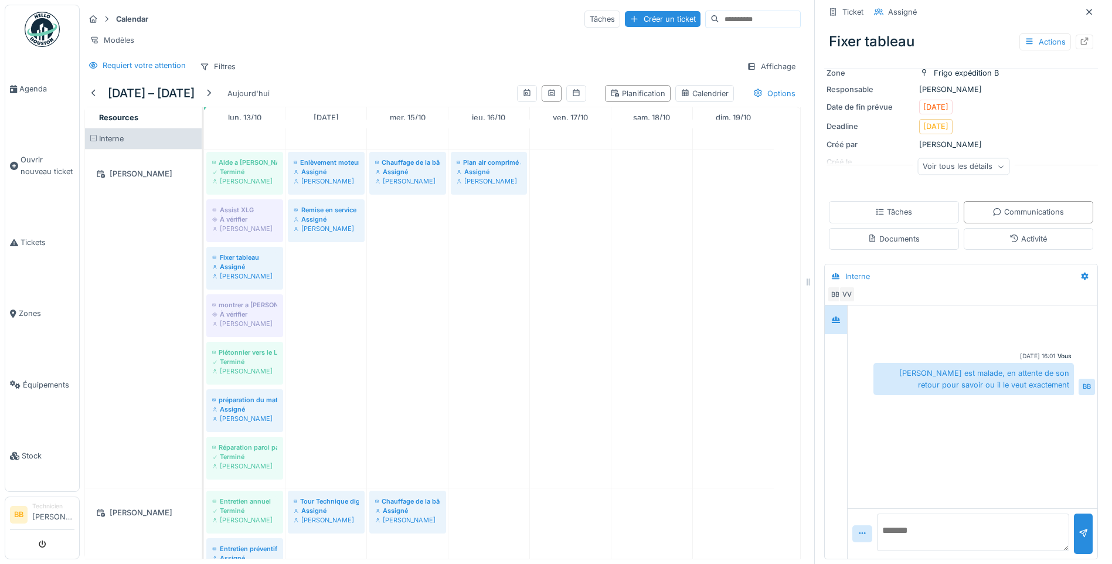
click at [930, 518] on textarea at bounding box center [973, 533] width 192 height 38
type textarea "*"
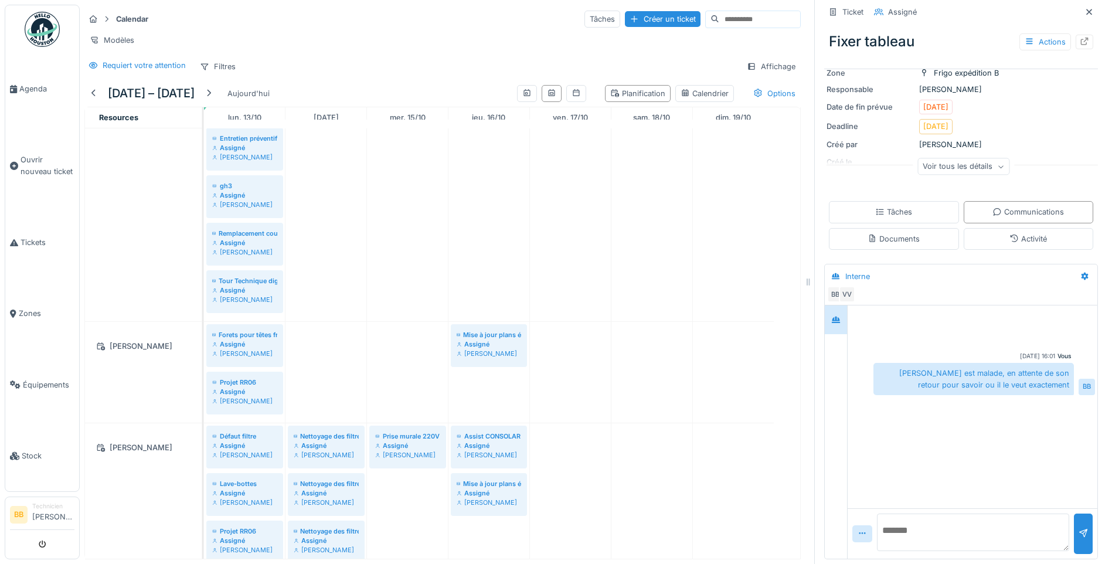
scroll to position [0, 0]
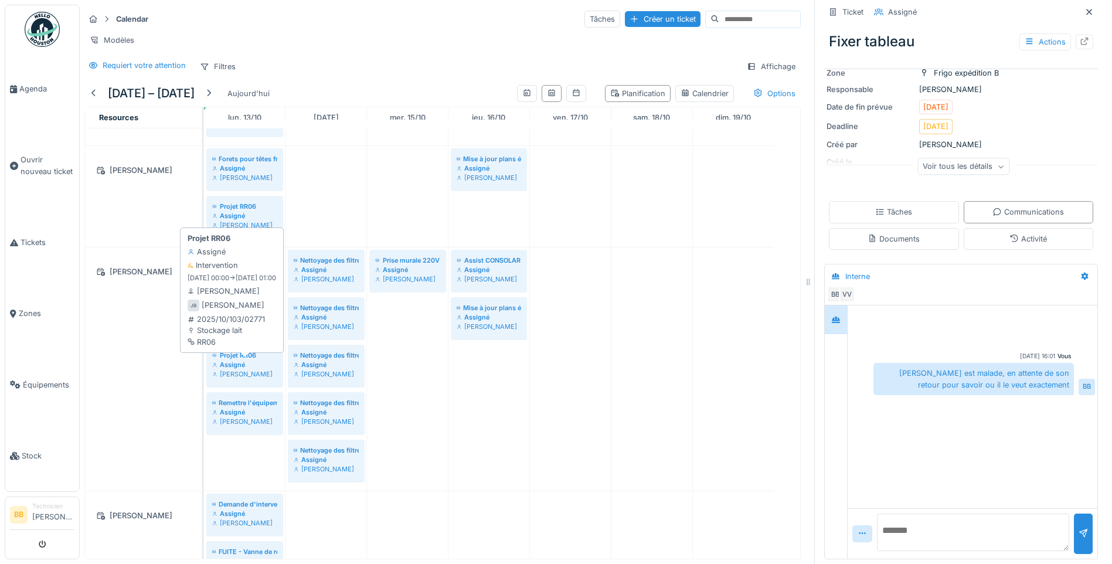
click at [239, 376] on div "[PERSON_NAME]" at bounding box center [244, 373] width 65 height 9
